Goal: Task Accomplishment & Management: Use online tool/utility

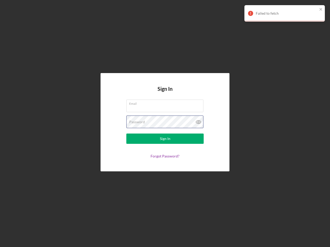
click at [165, 124] on div "Password" at bounding box center [164, 122] width 77 height 13
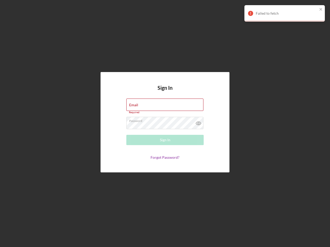
click at [198, 122] on icon at bounding box center [198, 123] width 13 height 13
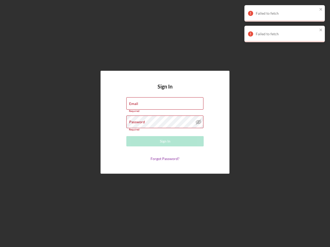
click at [285, 13] on div "Failed to fetch" at bounding box center [287, 13] width 62 height 4
